Goal: Check status: Check status

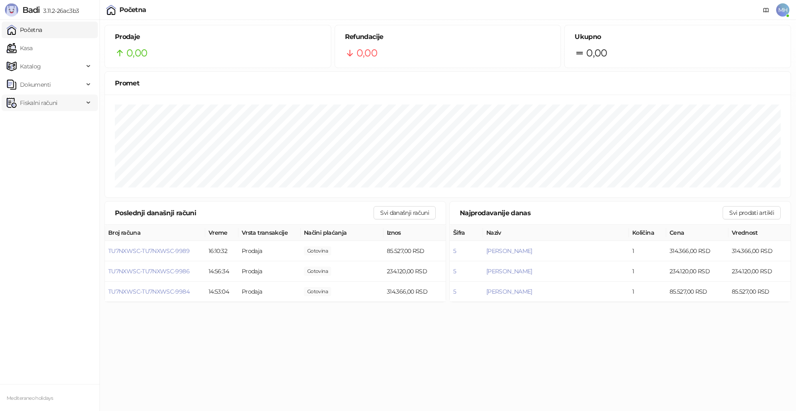
click at [44, 104] on span "Fiskalni računi" at bounding box center [38, 103] width 37 height 17
click at [46, 118] on link "Izdati računi" at bounding box center [32, 121] width 45 height 17
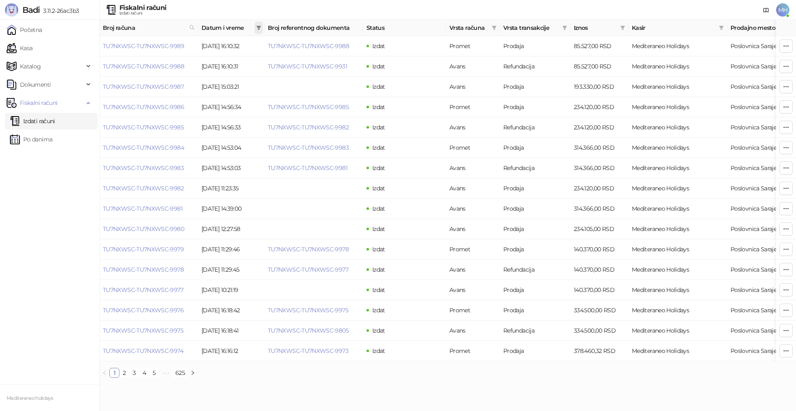
click at [260, 28] on icon "filter" at bounding box center [258, 27] width 5 height 5
click at [174, 49] on input at bounding box center [181, 45] width 35 height 9
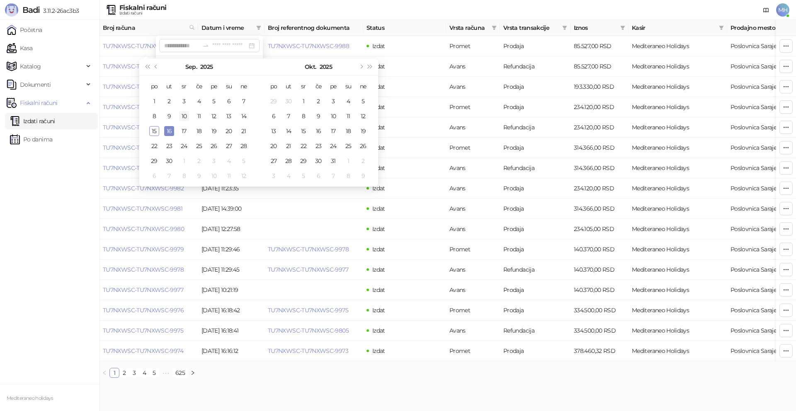
type input "**********"
click at [181, 121] on td "10" at bounding box center [184, 116] width 15 height 15
type input "**********"
click at [186, 117] on div "10" at bounding box center [184, 116] width 10 height 10
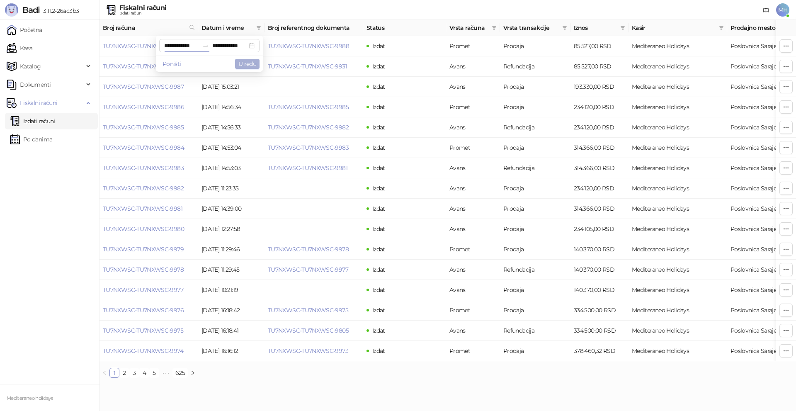
click at [243, 63] on button "U redu" at bounding box center [247, 64] width 24 height 10
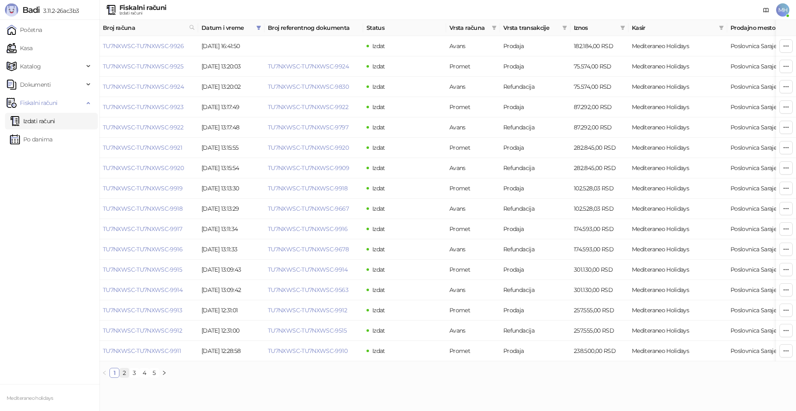
click at [127, 377] on link "2" at bounding box center [124, 372] width 9 height 9
click at [131, 377] on link "3" at bounding box center [134, 372] width 9 height 9
click at [177, 85] on link "TU7NXWSC-TU7NXWSC-9892" at bounding box center [143, 86] width 81 height 7
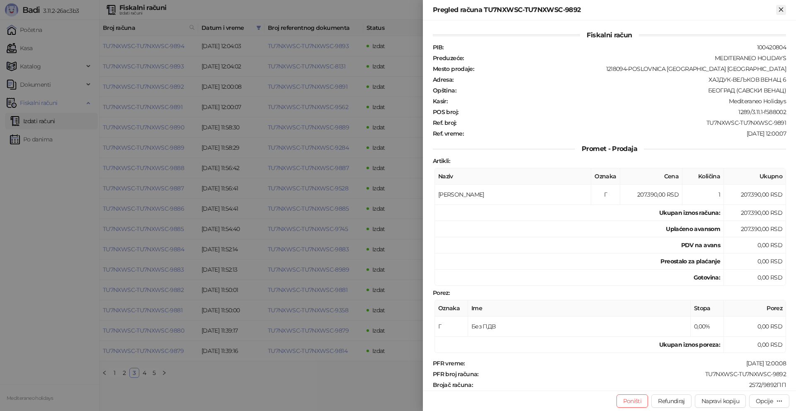
click at [778, 9] on icon "Zatvori" at bounding box center [780, 9] width 7 height 7
